Goal: Navigation & Orientation: Find specific page/section

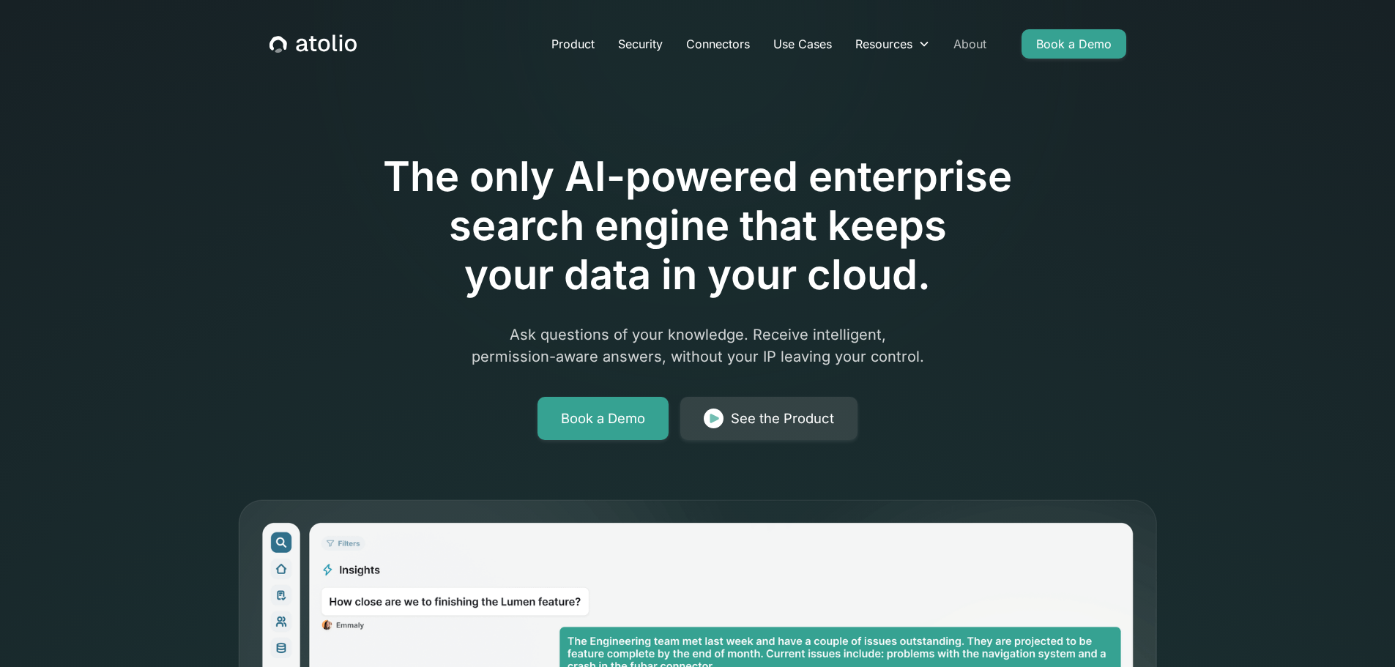
click at [967, 41] on link "About" at bounding box center [970, 43] width 56 height 29
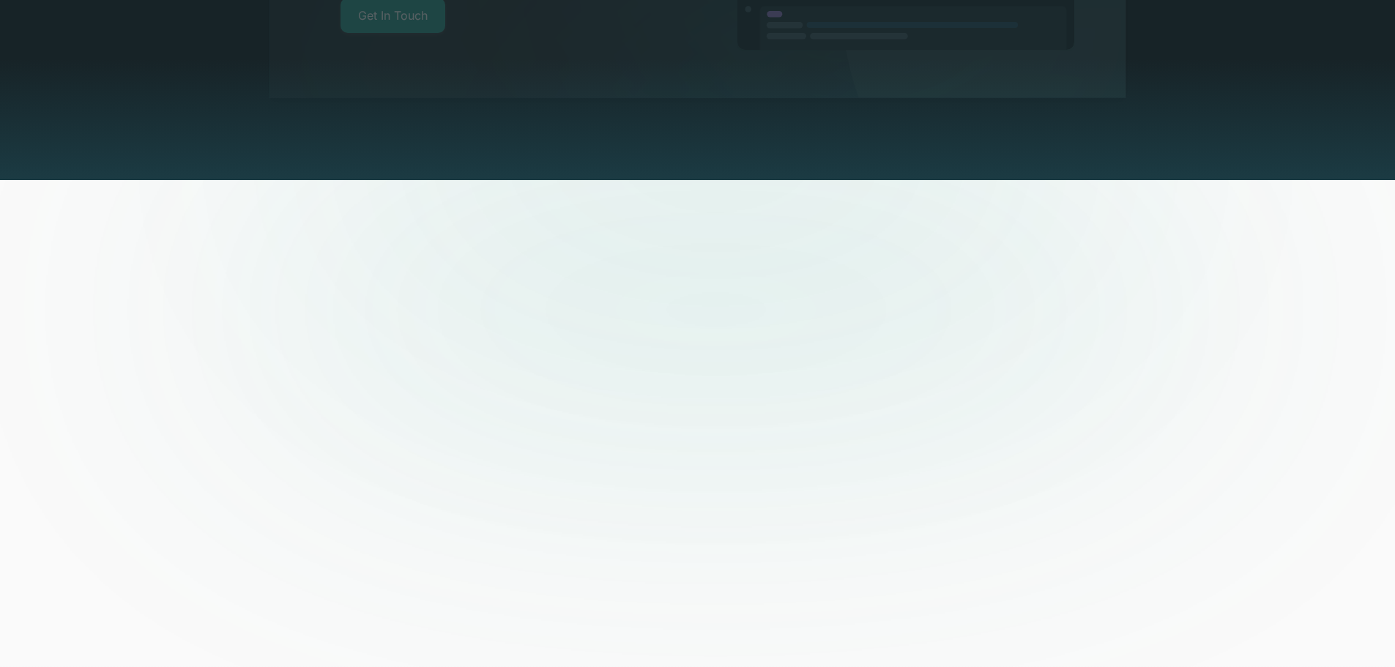
scroll to position [3535, 0]
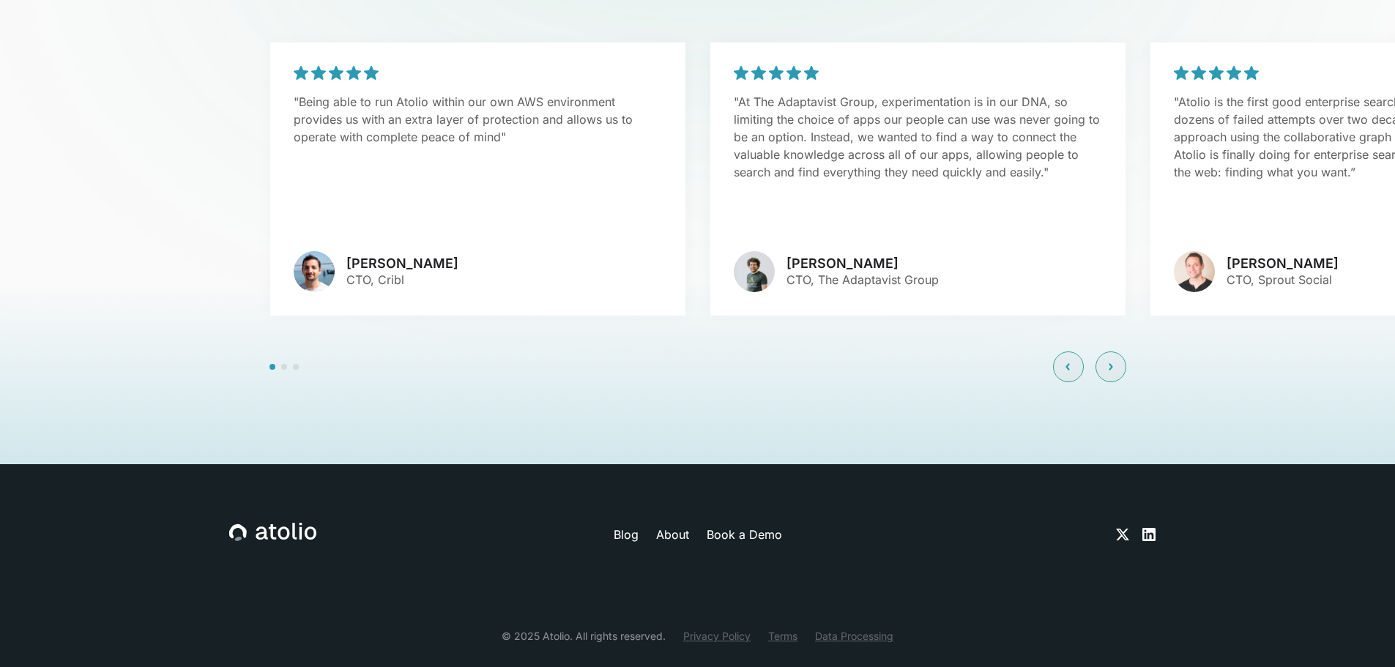
click at [669, 526] on link "About" at bounding box center [672, 535] width 33 height 18
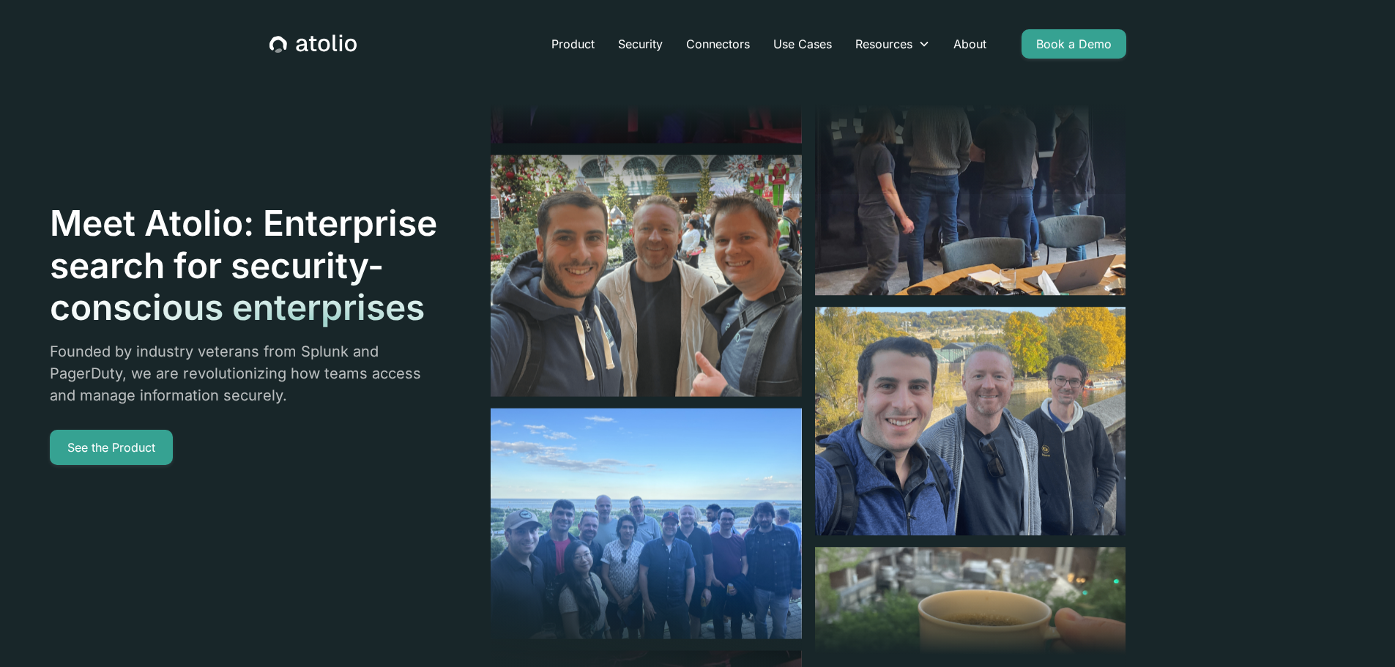
click at [304, 40] on icon "home" at bounding box center [302, 45] width 12 height 13
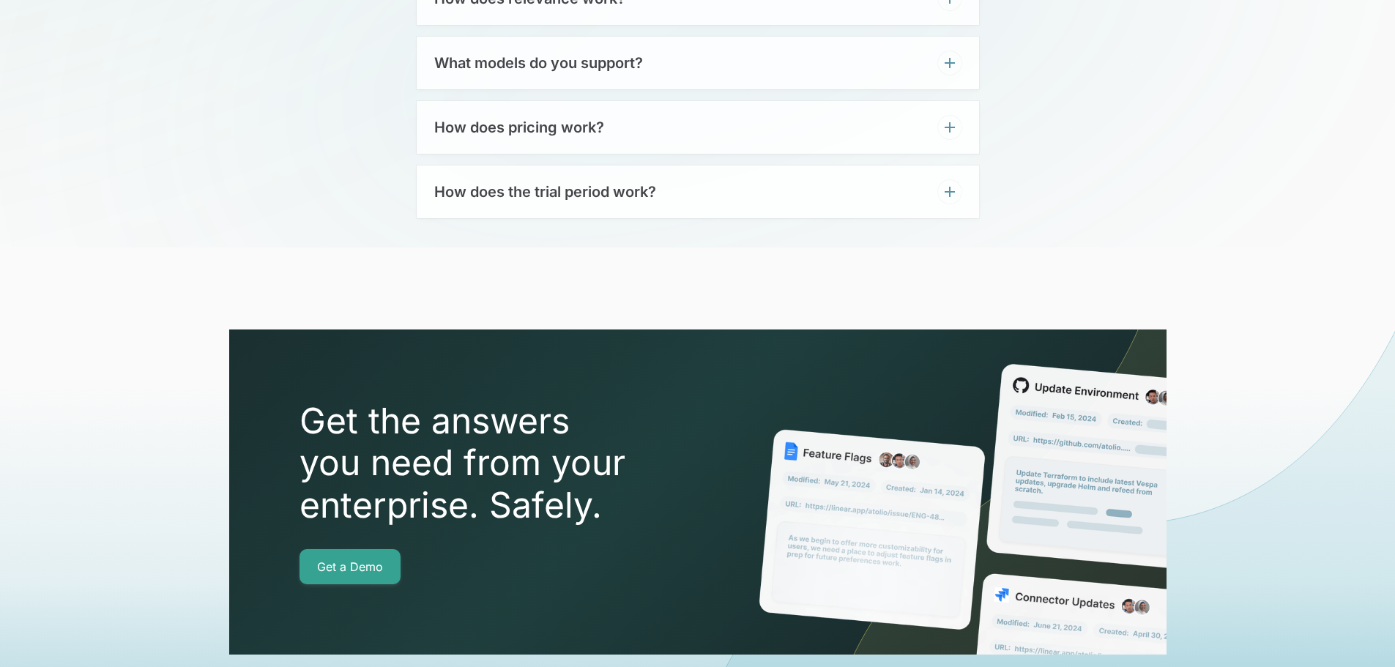
scroll to position [5159, 0]
